Goal: Information Seeking & Learning: Learn about a topic

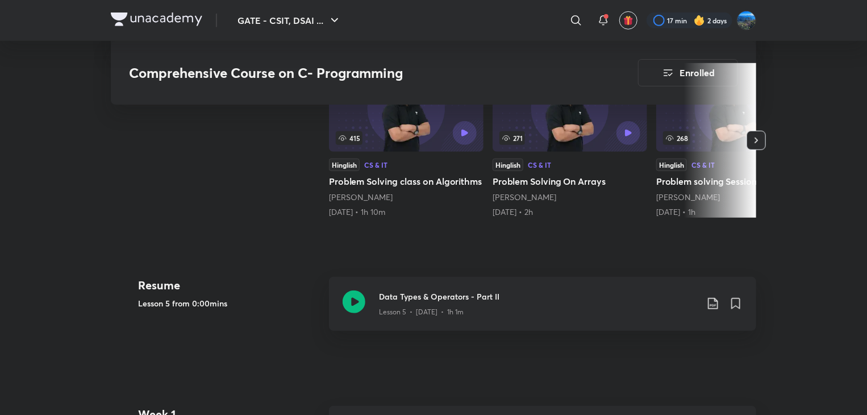
scroll to position [725, 0]
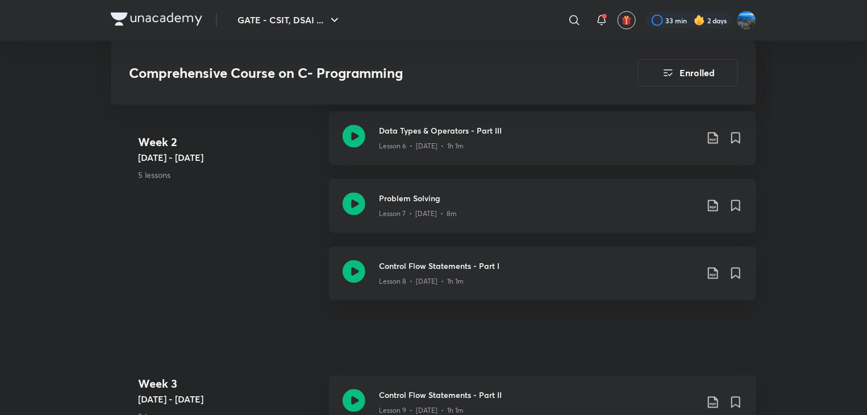
scroll to position [1002, 0]
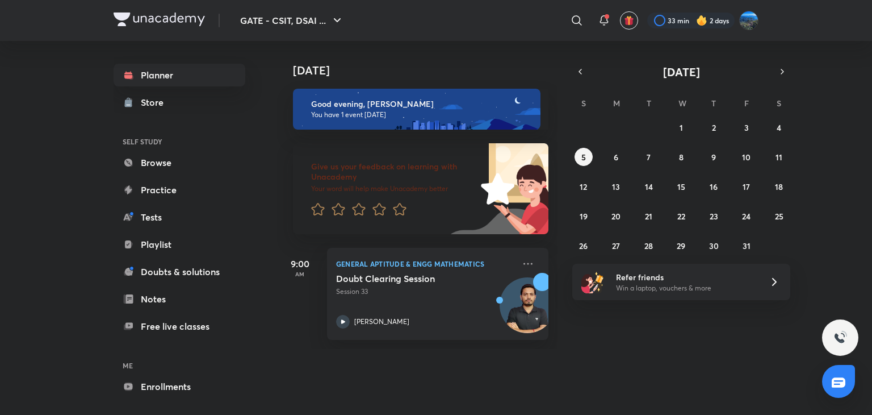
click at [168, 211] on link "Tests" at bounding box center [180, 217] width 132 height 23
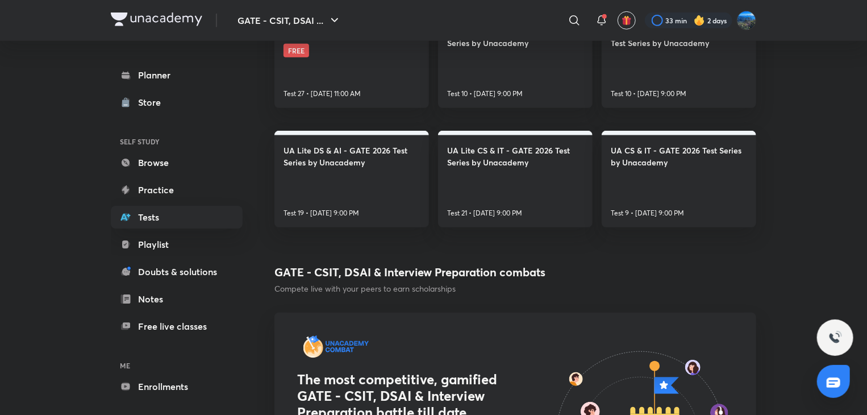
scroll to position [290, 0]
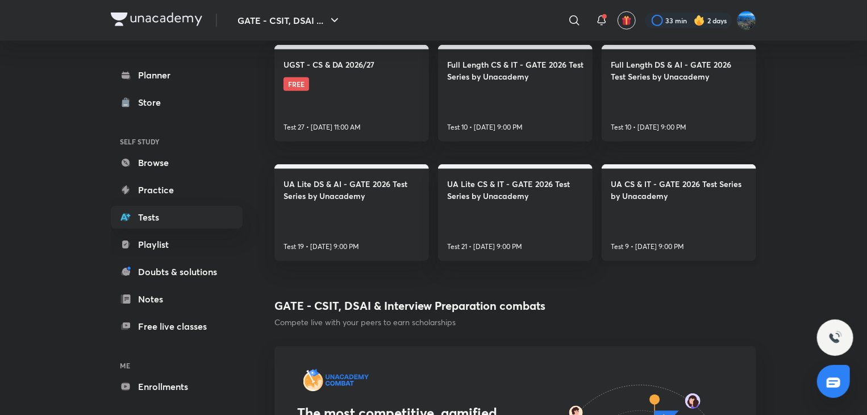
click at [699, 196] on h4 "UA CS & IT - GATE 2026 Test Series by Unacademy" at bounding box center [678, 190] width 136 height 24
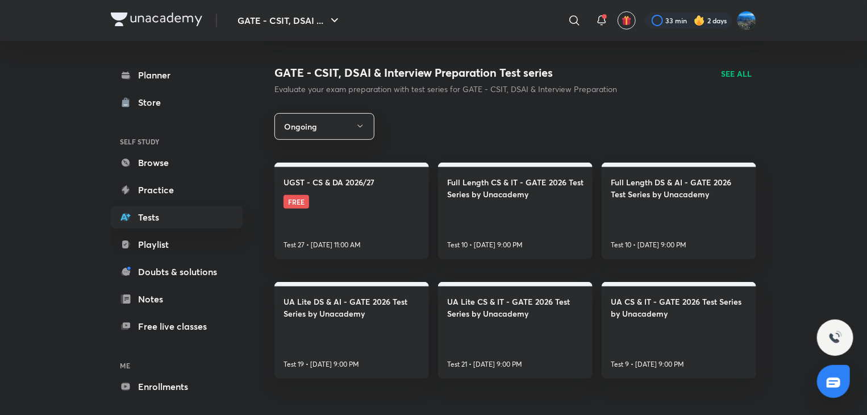
scroll to position [173, 0]
click at [175, 187] on link "Practice" at bounding box center [177, 189] width 132 height 23
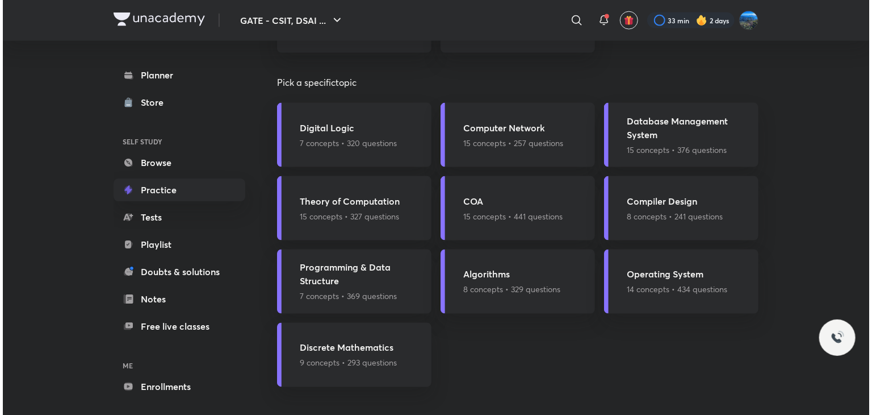
scroll to position [826, 0]
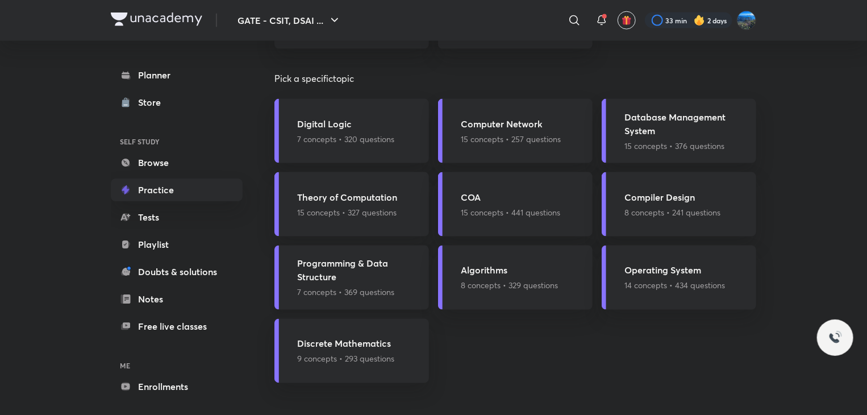
click at [340, 269] on h5 "Programming & Data Structure" at bounding box center [359, 270] width 125 height 27
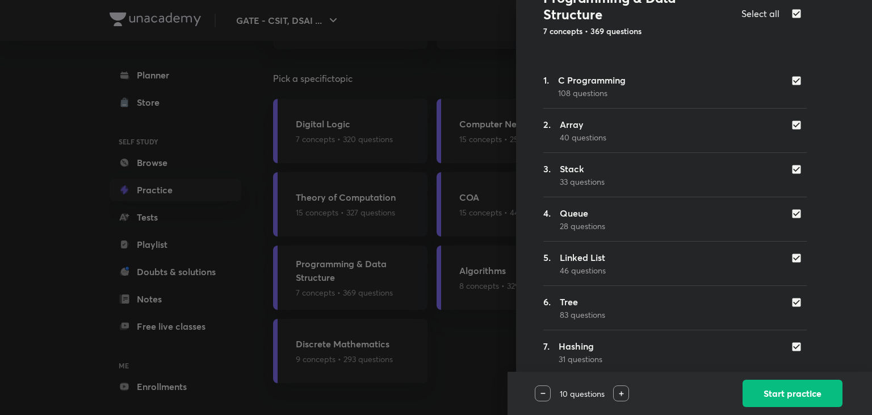
scroll to position [107, 0]
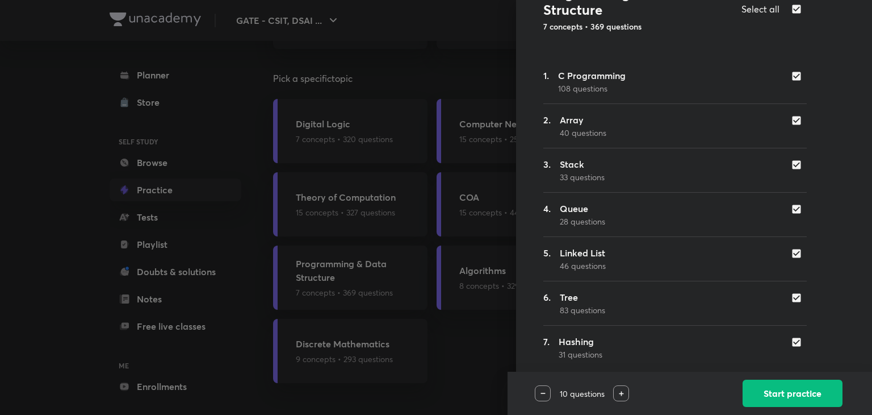
click at [791, 118] on input "checkbox" at bounding box center [799, 120] width 16 height 11
checkbox input "false"
click at [786, 171] on div "3. Stack 33 questions" at bounding box center [674, 170] width 263 height 26
click at [791, 166] on input "checkbox" at bounding box center [799, 164] width 16 height 11
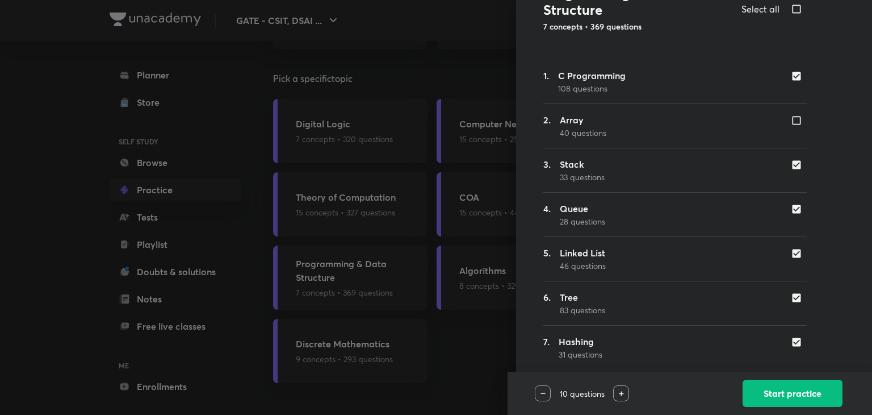
checkbox input "false"
click at [791, 202] on div at bounding box center [799, 208] width 16 height 13
click at [791, 209] on input "checkbox" at bounding box center [799, 208] width 16 height 11
checkbox input "false"
click at [791, 253] on input "checkbox" at bounding box center [799, 253] width 16 height 11
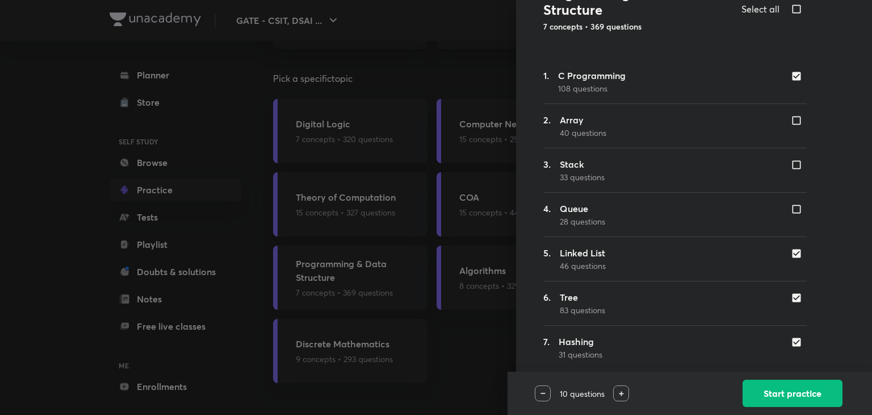
checkbox input "false"
click at [791, 297] on input "checkbox" at bounding box center [799, 297] width 16 height 11
checkbox input "false"
click at [791, 341] on input "checkbox" at bounding box center [799, 341] width 16 height 11
checkbox input "false"
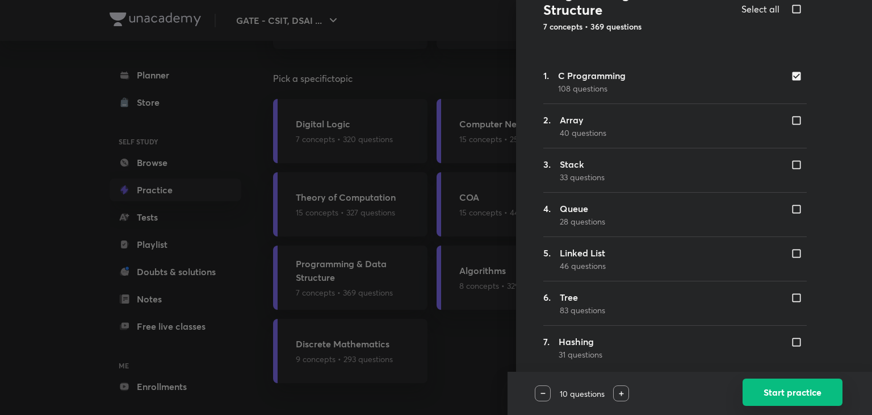
click at [802, 399] on button "Start practice" at bounding box center [793, 391] width 100 height 27
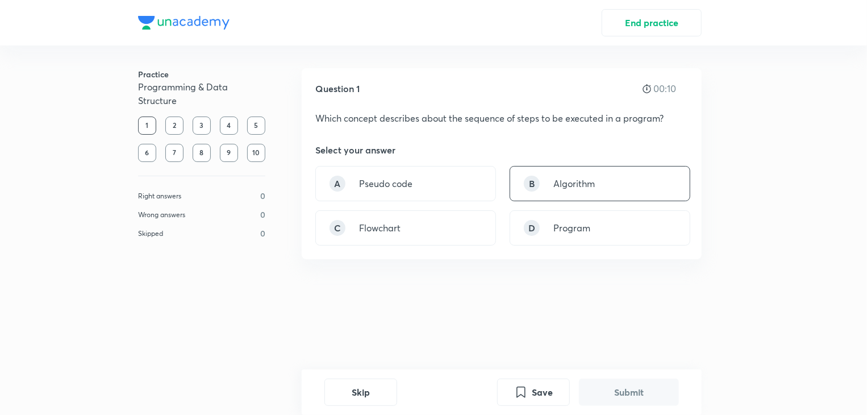
click at [556, 185] on p "Algorithm" at bounding box center [573, 184] width 41 height 14
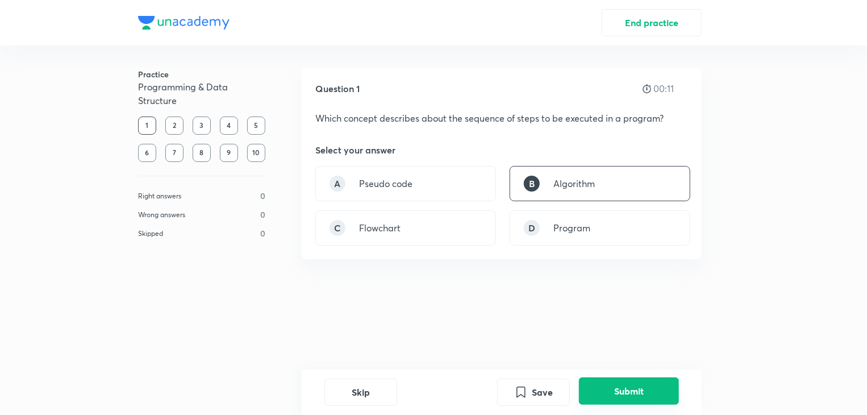
click at [616, 382] on button "Submit" at bounding box center [629, 390] width 100 height 27
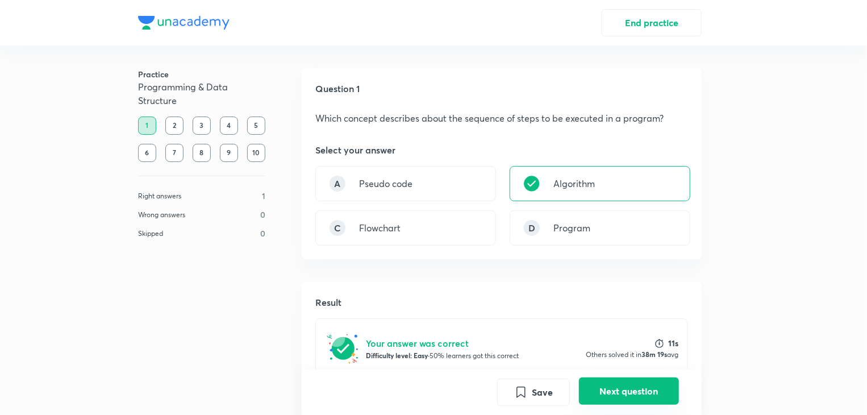
scroll to position [270, 0]
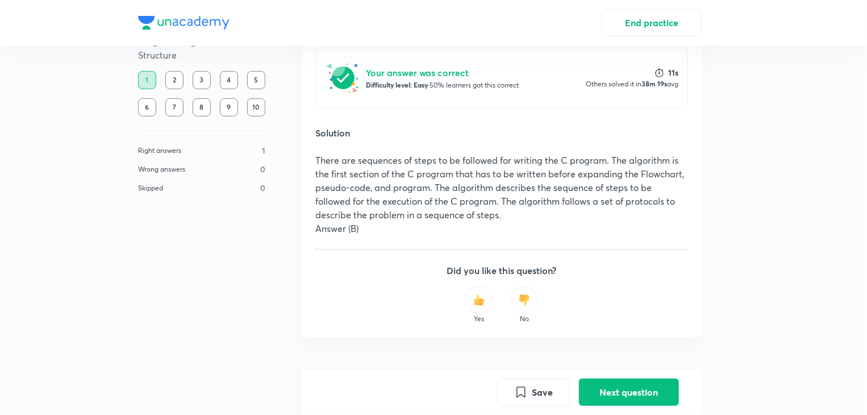
click at [175, 82] on div "2" at bounding box center [174, 80] width 18 height 18
click at [650, 396] on button "Next question" at bounding box center [629, 390] width 100 height 27
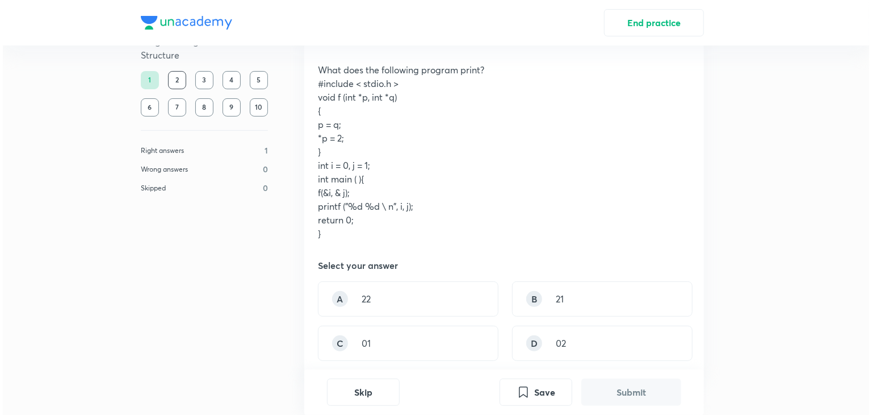
scroll to position [69, 0]
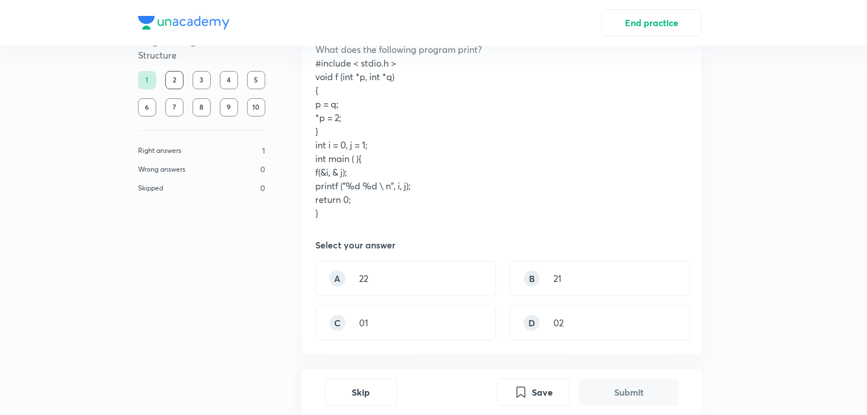
click at [200, 80] on div "3" at bounding box center [202, 80] width 18 height 18
click at [202, 80] on div "3" at bounding box center [202, 80] width 18 height 18
click at [372, 402] on button "Skip" at bounding box center [360, 390] width 73 height 27
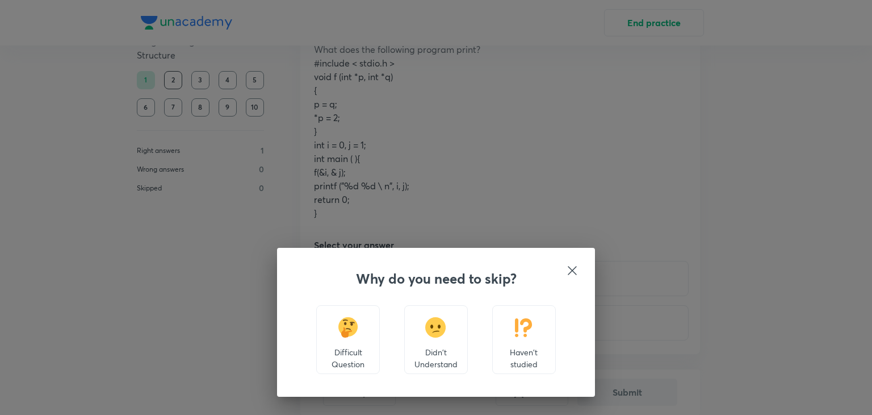
click at [516, 341] on div "Haven't studied" at bounding box center [524, 339] width 64 height 69
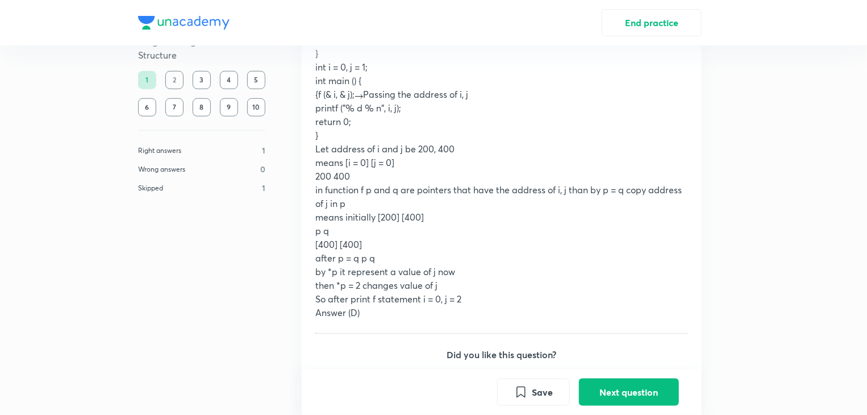
scroll to position [628, 0]
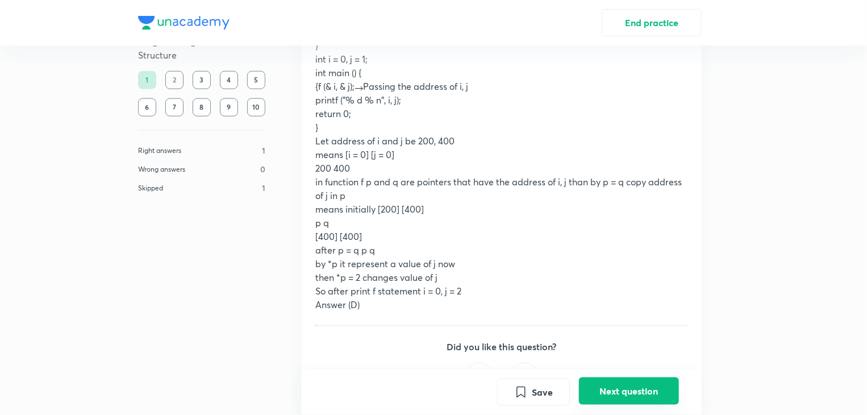
click at [645, 383] on button "Next question" at bounding box center [629, 390] width 100 height 27
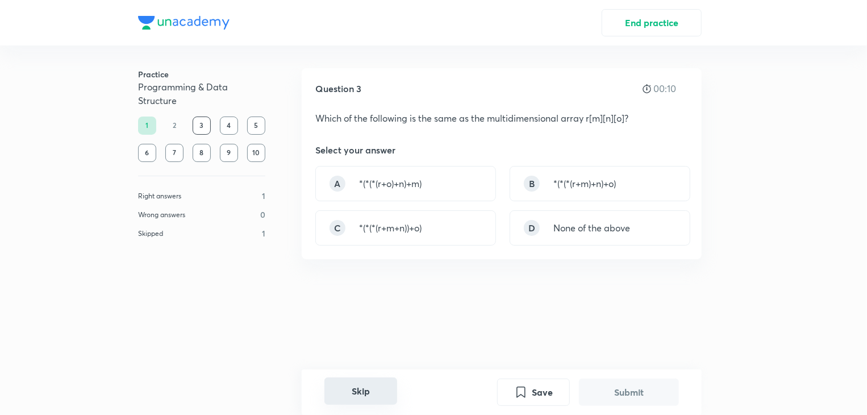
click at [377, 386] on button "Skip" at bounding box center [360, 390] width 73 height 27
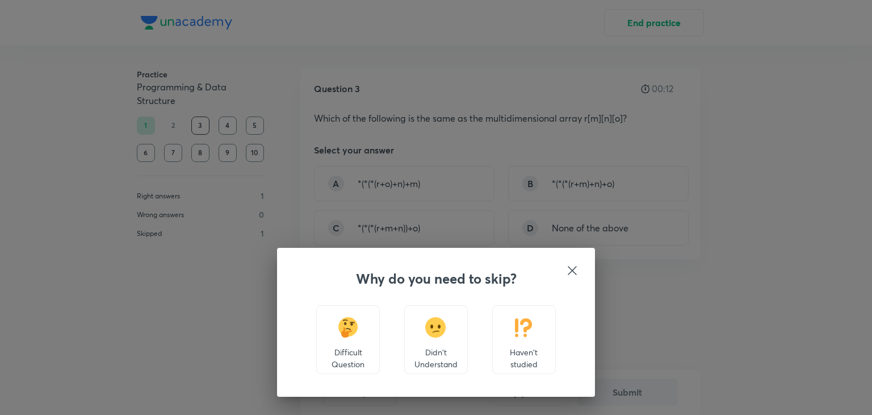
click at [525, 341] on div "Haven't studied" at bounding box center [524, 339] width 64 height 69
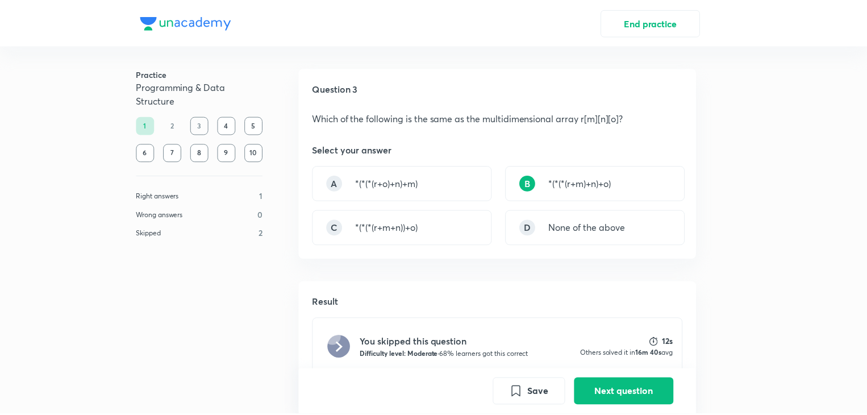
scroll to position [257, 0]
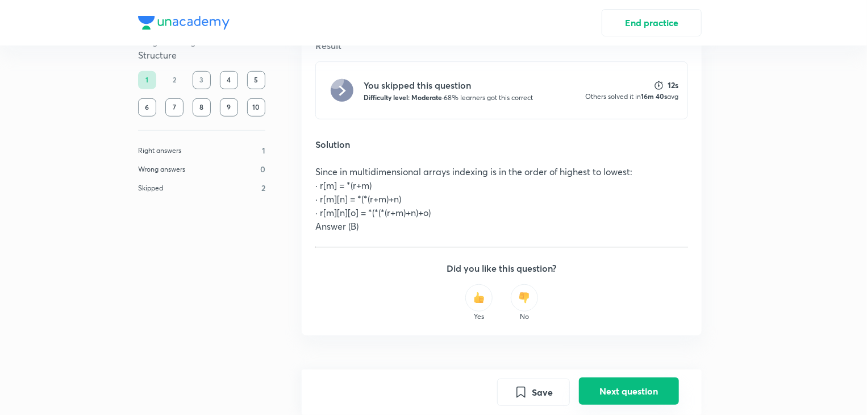
click at [605, 382] on button "Next question" at bounding box center [629, 390] width 100 height 27
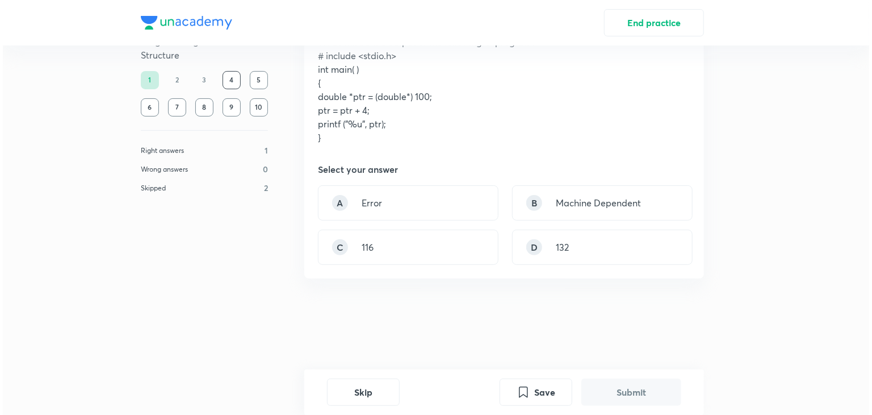
scroll to position [0, 0]
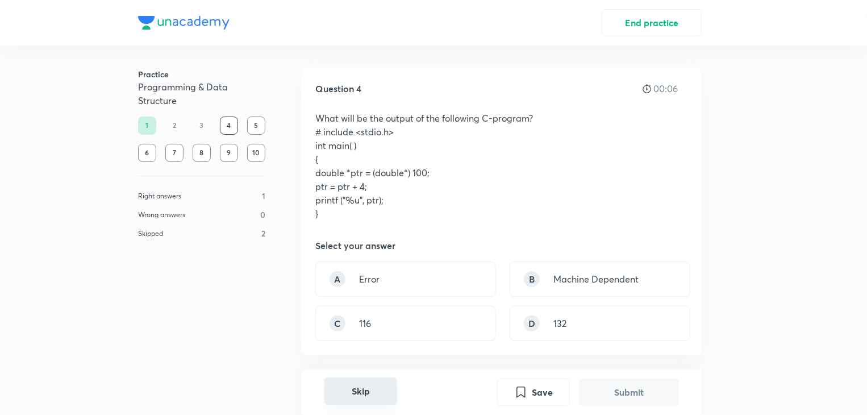
click at [380, 391] on button "Skip" at bounding box center [360, 390] width 73 height 27
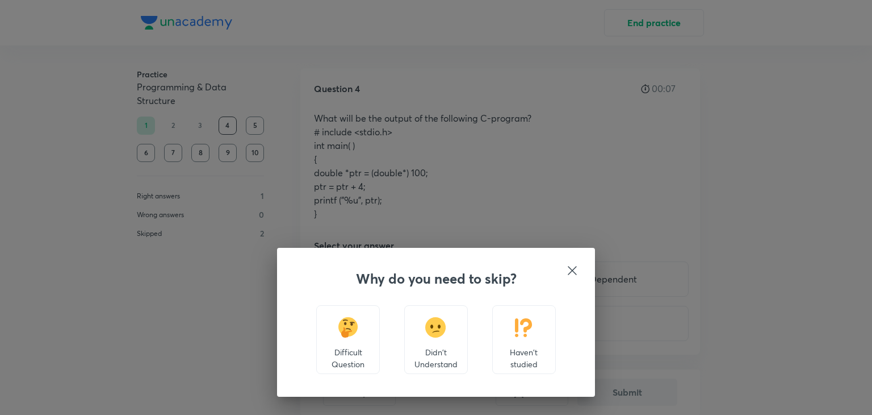
click at [514, 349] on p "Haven't studied" at bounding box center [524, 358] width 44 height 24
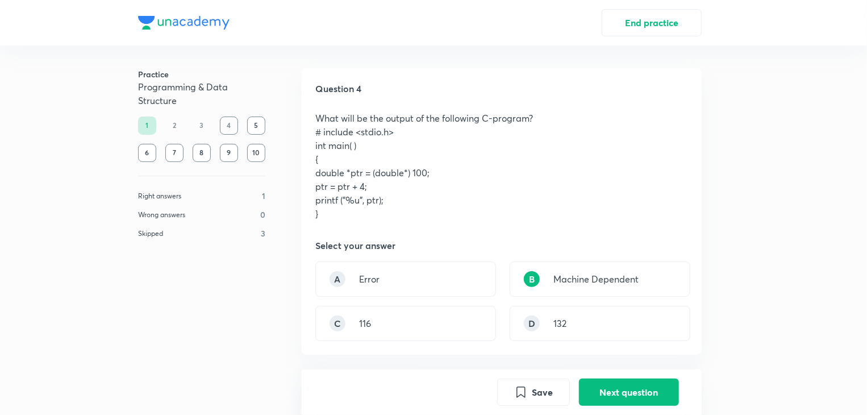
scroll to position [349, 0]
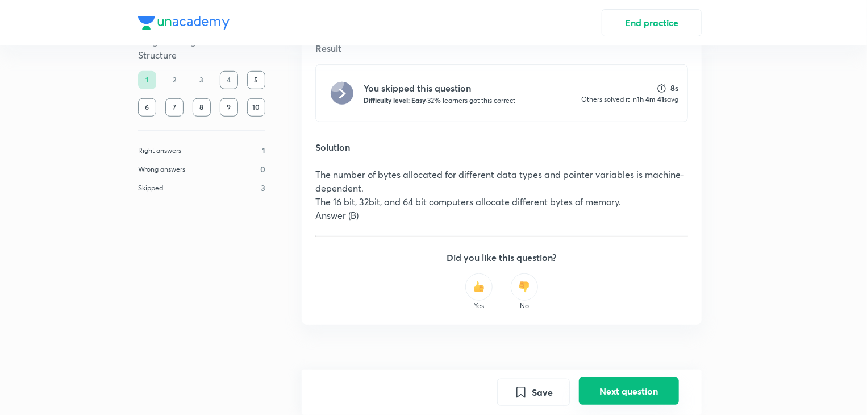
click at [596, 395] on button "Next question" at bounding box center [629, 390] width 100 height 27
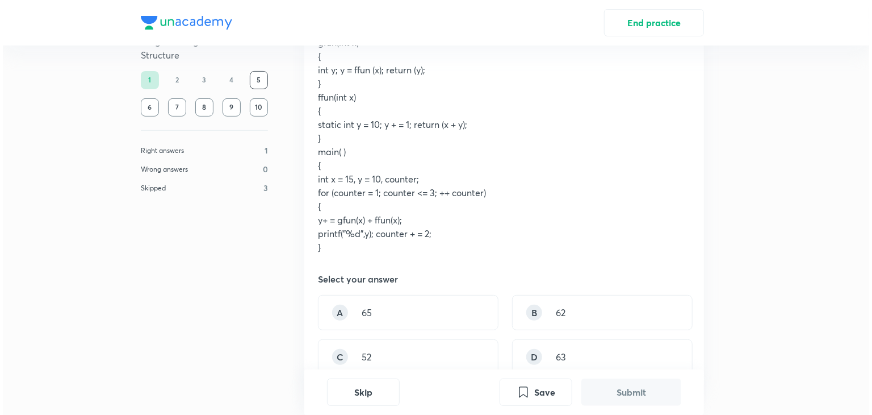
scroll to position [210, 0]
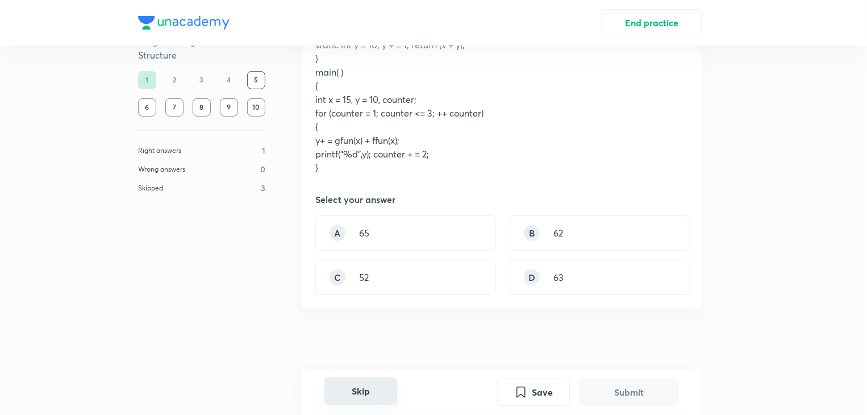
click at [358, 395] on button "Skip" at bounding box center [360, 390] width 73 height 27
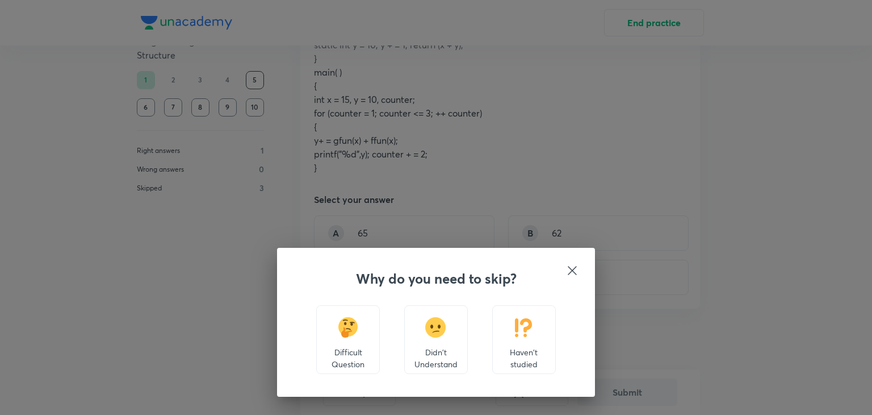
click at [507, 353] on p "Haven't studied" at bounding box center [524, 358] width 44 height 24
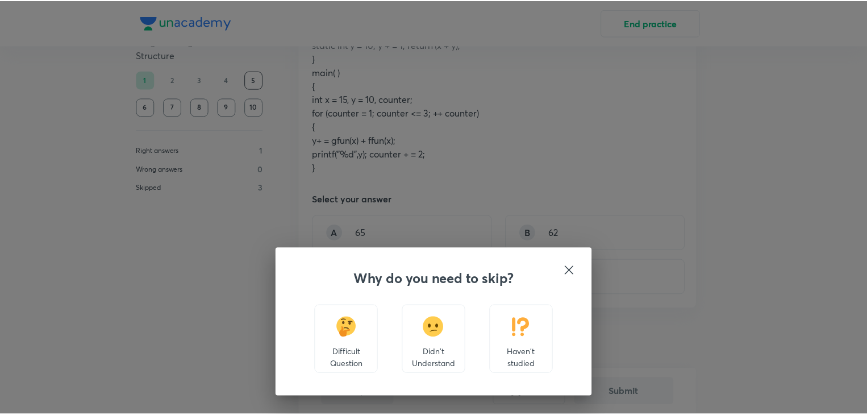
scroll to position [529, 0]
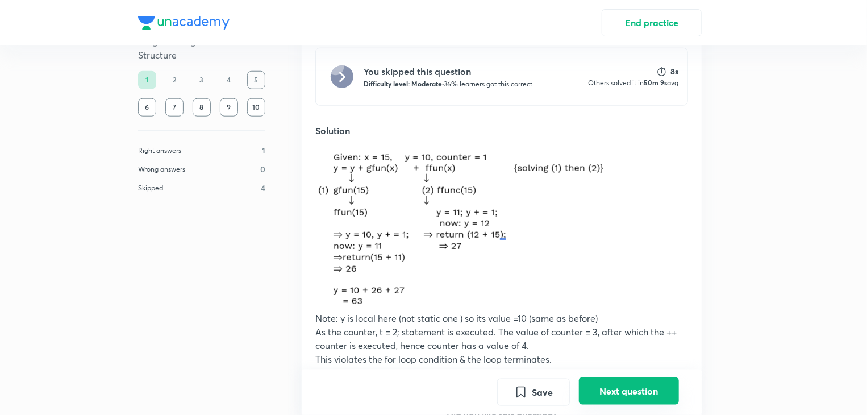
click at [613, 396] on button "Next question" at bounding box center [629, 390] width 100 height 27
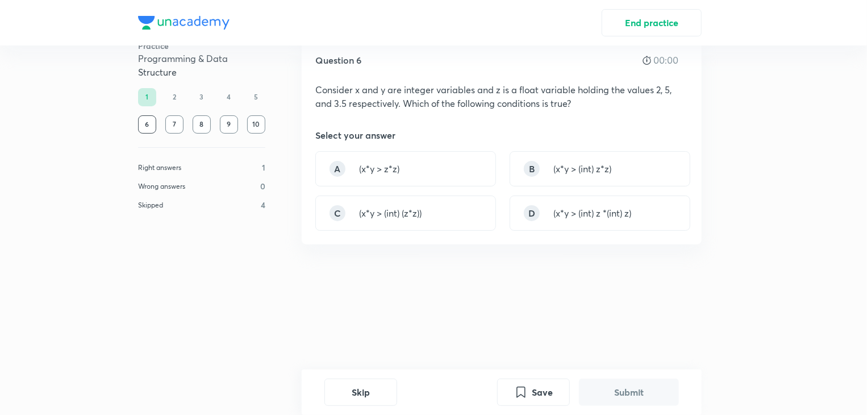
scroll to position [0, 0]
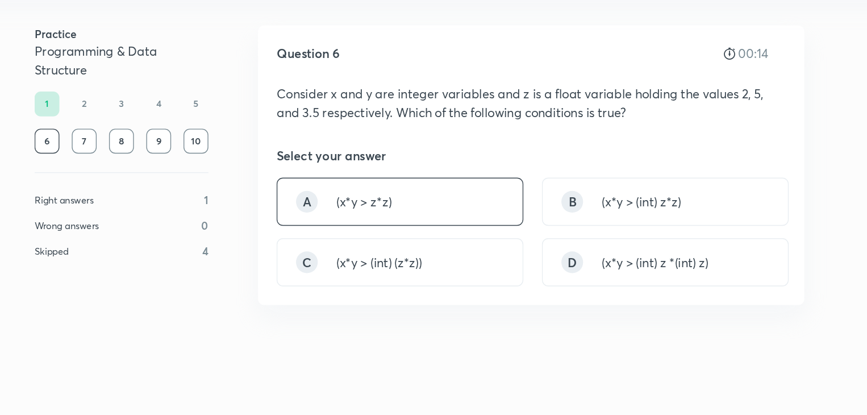
click at [426, 189] on div "A (x*y > z*z)" at bounding box center [405, 196] width 181 height 35
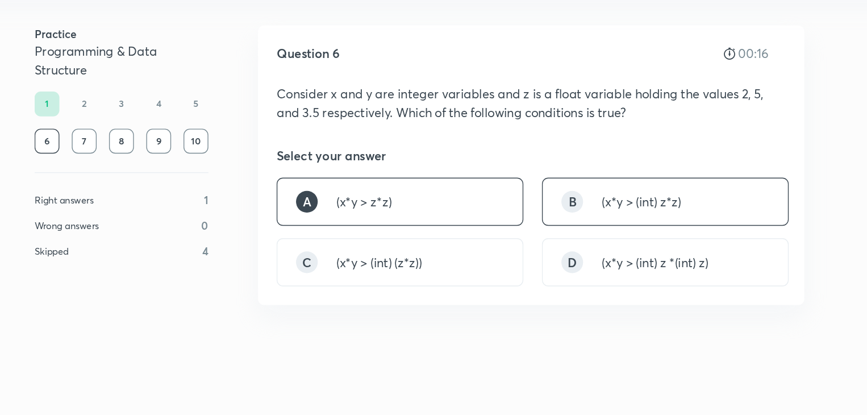
click at [558, 190] on p "(x*y > (int) z*z)" at bounding box center [582, 197] width 58 height 14
click at [389, 190] on p "(x*y > z*z)" at bounding box center [379, 197] width 40 height 14
click at [716, 143] on div "Practice Programming & Data Structure 1 2 3 4 5 6 7 8 9 10 Right answers 1 Wron…" at bounding box center [433, 209] width 645 height 329
click at [556, 204] on div "B (x*y > (int) z*z)" at bounding box center [599, 196] width 181 height 35
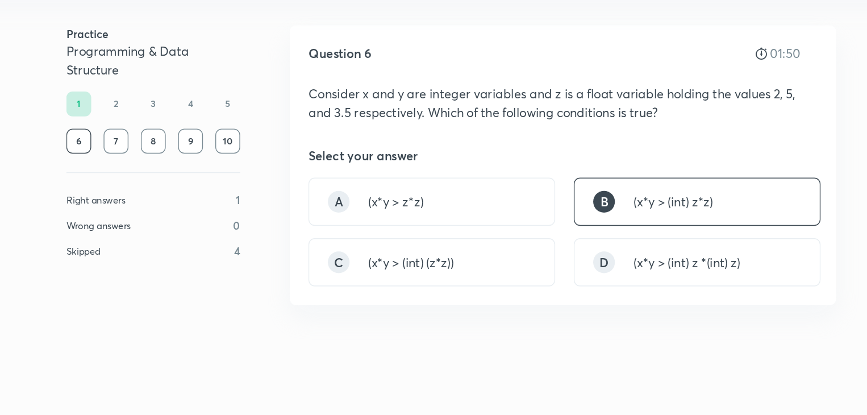
click at [584, 196] on p "(x*y > (int) z*z)" at bounding box center [582, 197] width 58 height 14
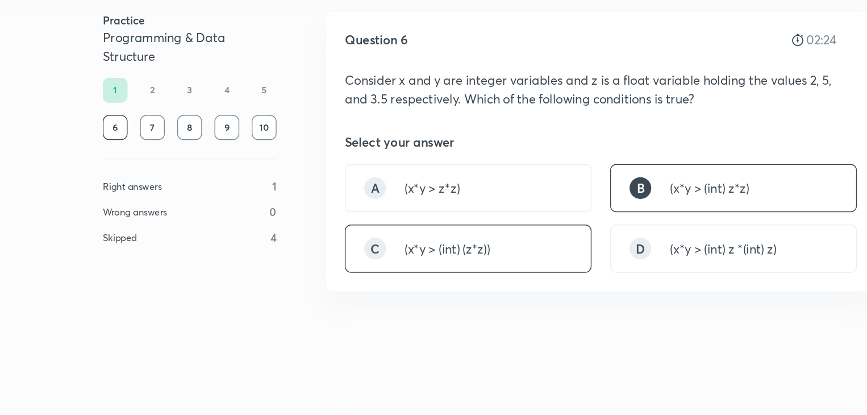
click at [432, 245] on div "C (x*y > (int) (z*z))" at bounding box center [405, 241] width 181 height 35
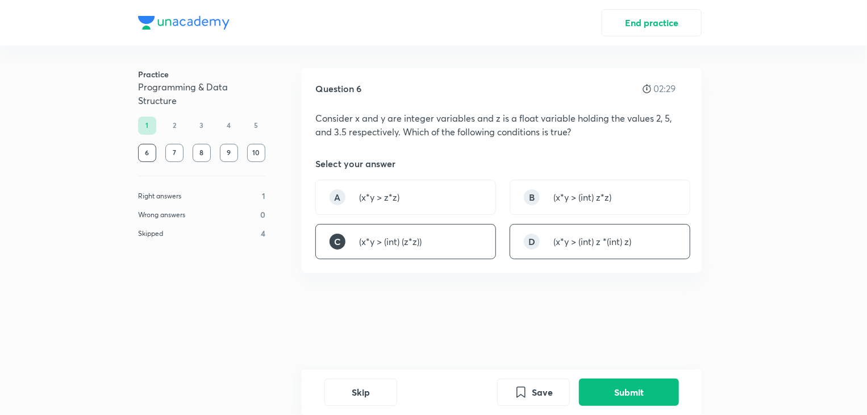
click at [594, 240] on p "(x*y > (int) z *(int) z)" at bounding box center [592, 242] width 78 height 14
click at [625, 393] on button "Submit" at bounding box center [629, 390] width 100 height 27
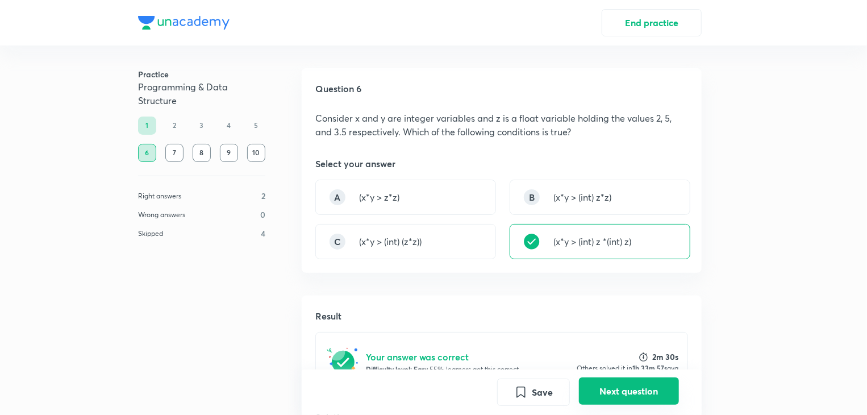
scroll to position [270, 0]
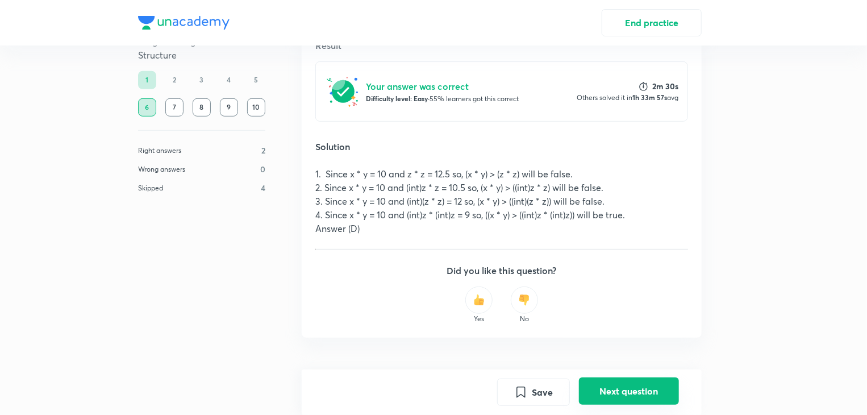
click at [625, 393] on button "Next question" at bounding box center [629, 390] width 100 height 27
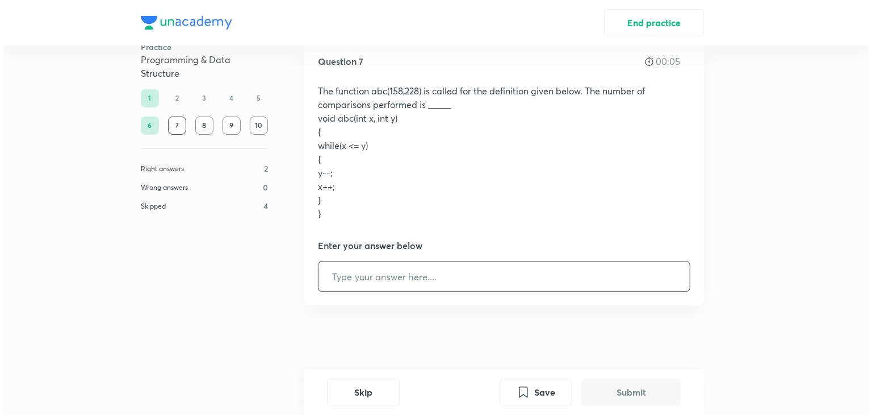
scroll to position [31, 0]
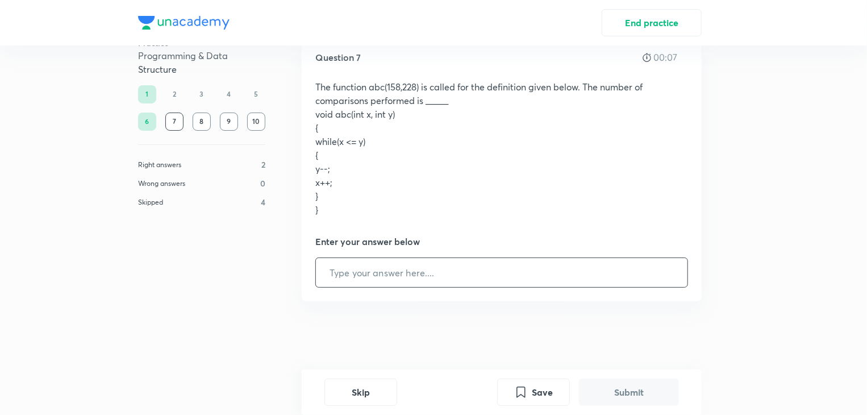
click at [350, 405] on div "Skip Save Submit" at bounding box center [502, 391] width 400 height 45
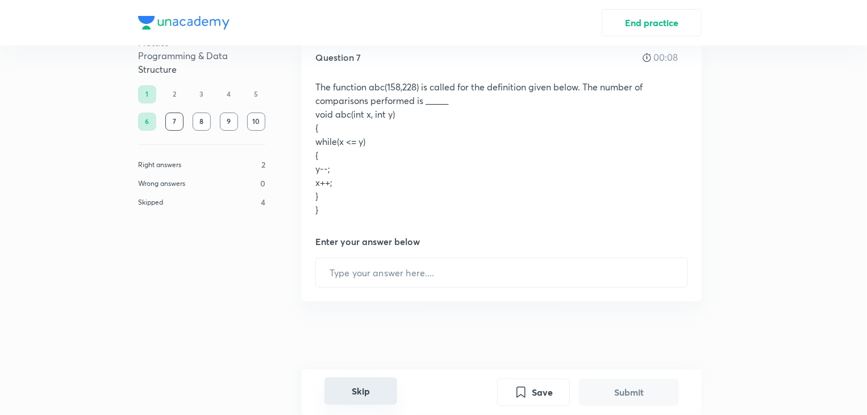
click at [375, 386] on button "Skip" at bounding box center [360, 390] width 73 height 27
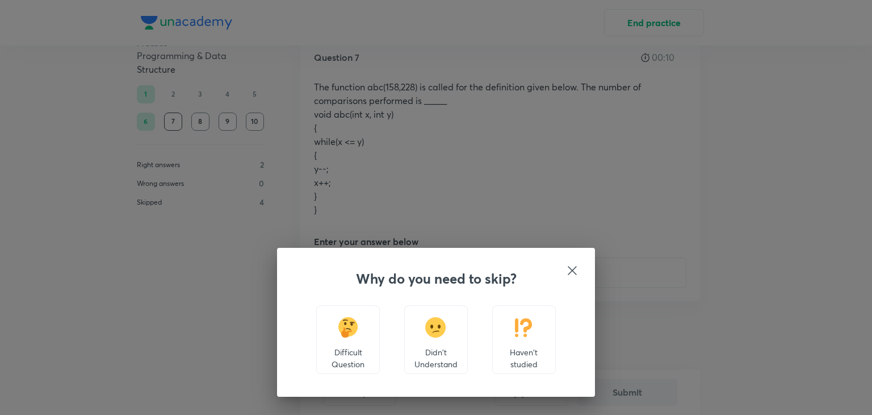
click at [534, 330] on div "Haven't studied" at bounding box center [524, 339] width 64 height 69
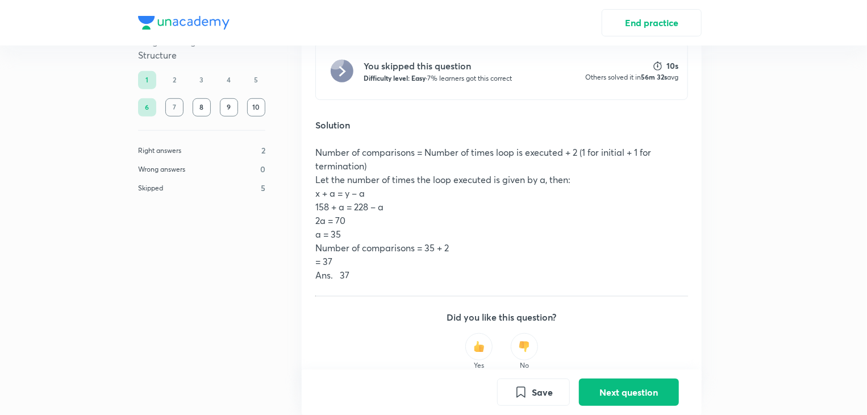
scroll to position [409, 0]
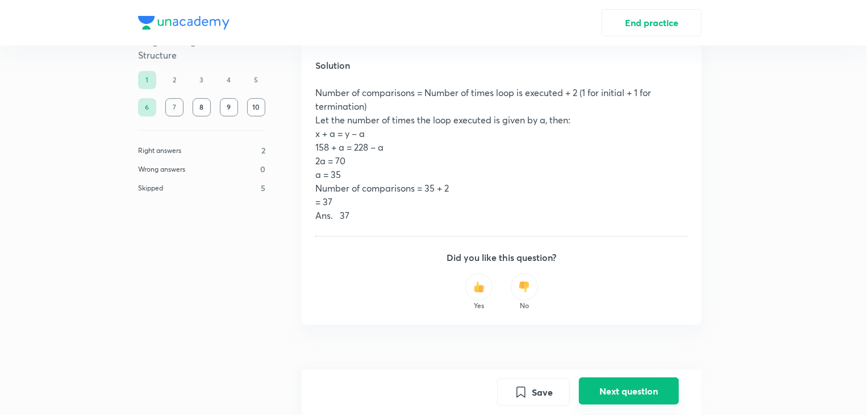
click at [601, 398] on button "Next question" at bounding box center [629, 390] width 100 height 27
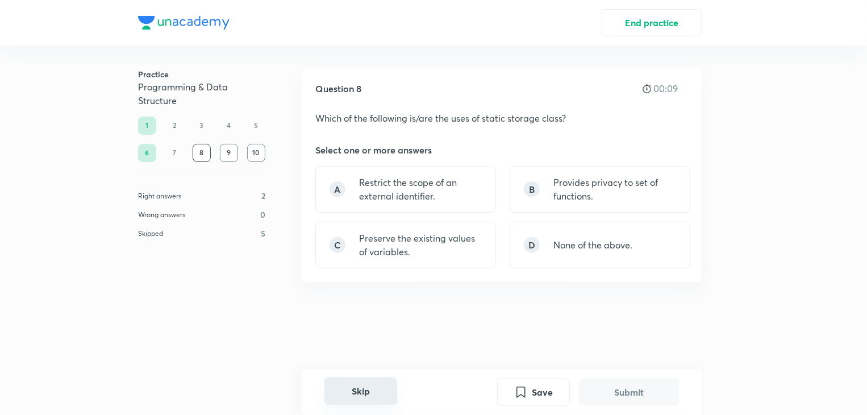
click at [377, 391] on button "Skip" at bounding box center [360, 390] width 73 height 27
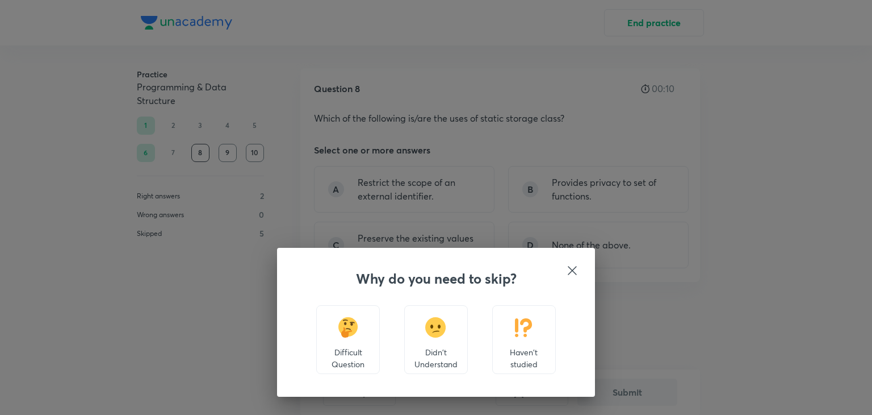
click at [530, 344] on div "Haven't studied" at bounding box center [524, 339] width 64 height 69
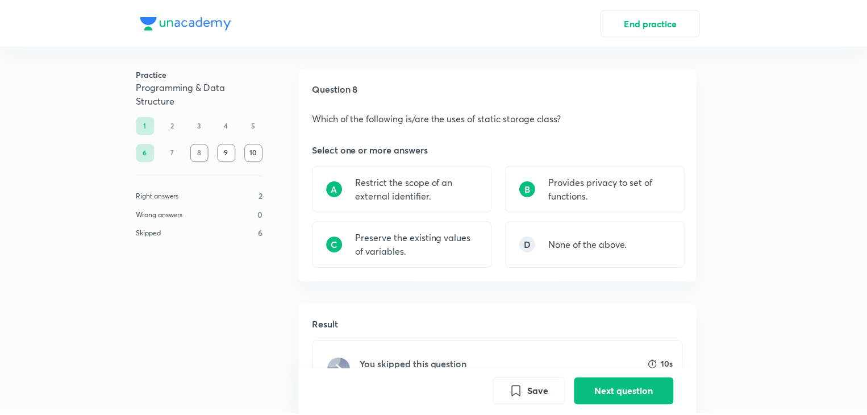
scroll to position [266, 0]
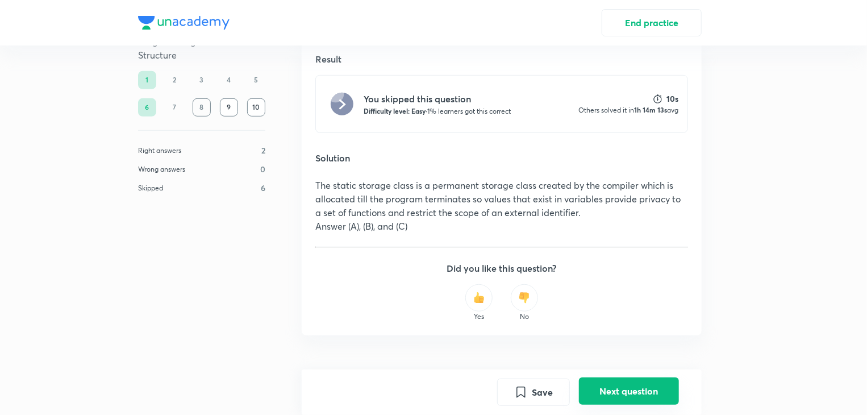
click at [641, 383] on button "Next question" at bounding box center [629, 390] width 100 height 27
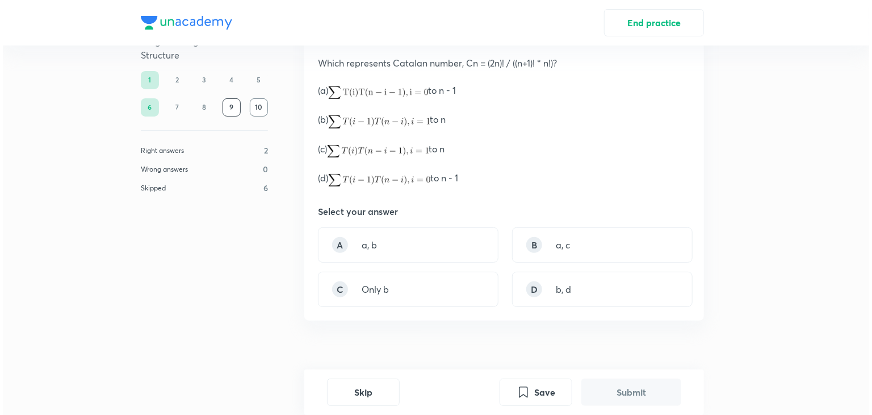
scroll to position [56, 0]
click at [366, 386] on button "Skip" at bounding box center [360, 390] width 73 height 27
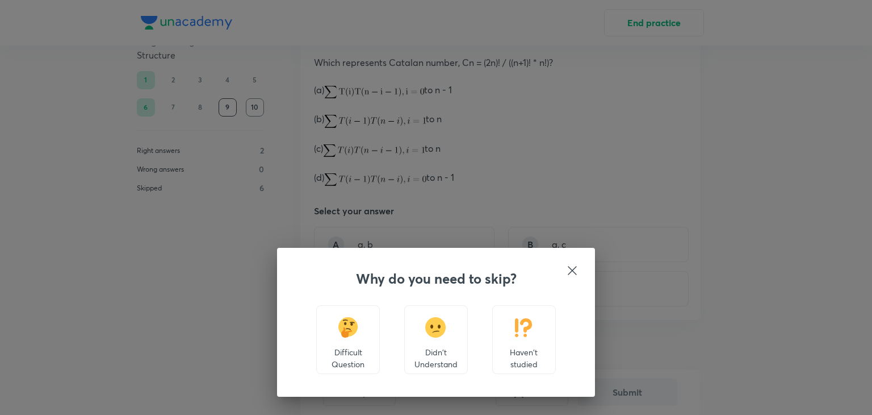
click at [524, 326] on img at bounding box center [523, 327] width 21 height 20
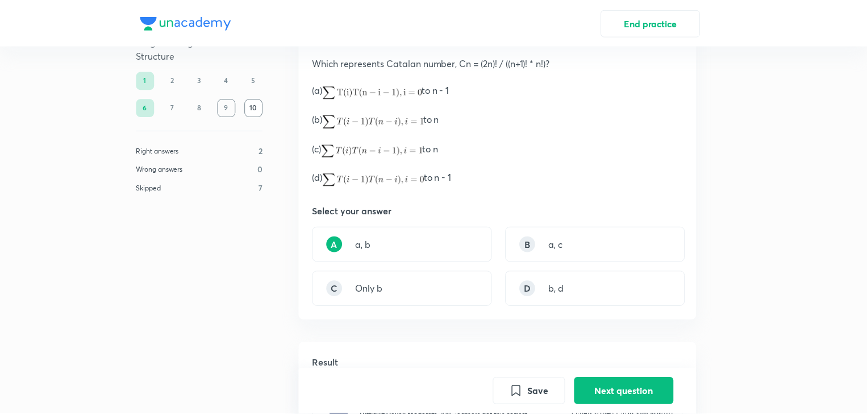
scroll to position [318, 0]
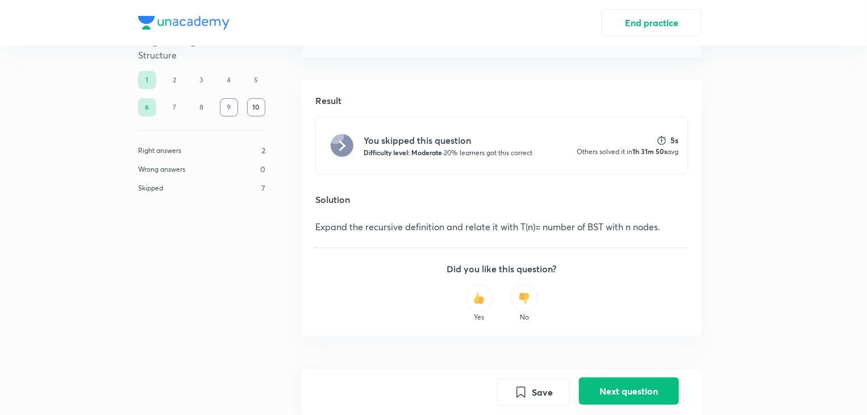
click at [630, 386] on button "Next question" at bounding box center [629, 390] width 100 height 27
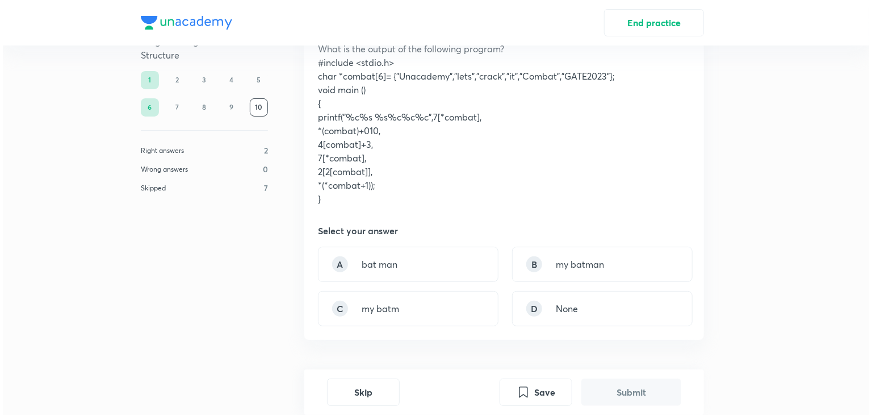
scroll to position [107, 0]
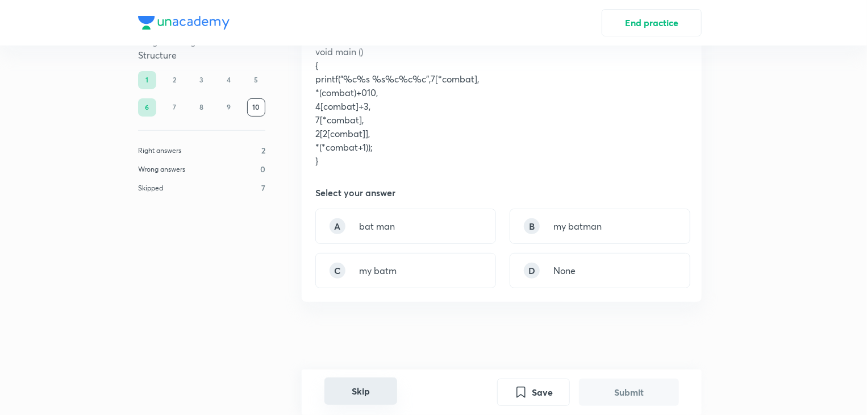
click at [388, 396] on button "Skip" at bounding box center [360, 390] width 73 height 27
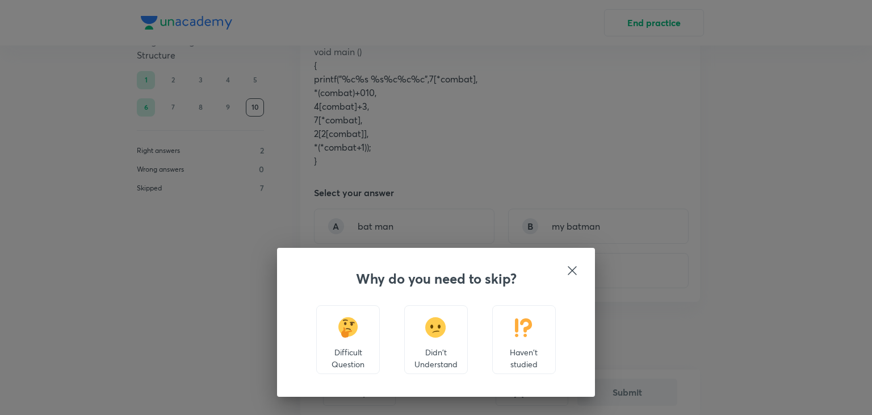
click at [514, 362] on p "Haven't studied" at bounding box center [524, 358] width 44 height 24
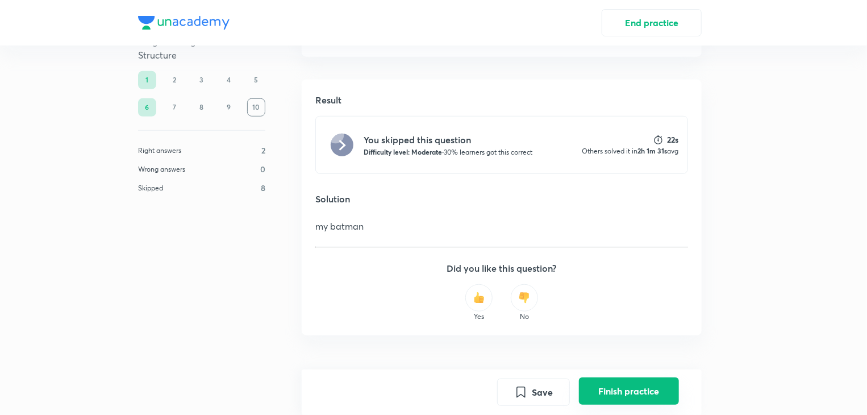
click at [637, 390] on button "Finish practice" at bounding box center [629, 390] width 100 height 27
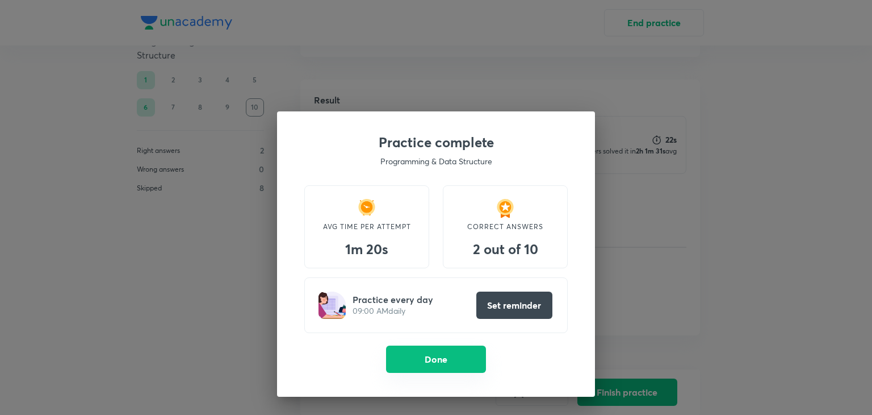
click at [456, 361] on button "Done" at bounding box center [436, 358] width 100 height 27
